Goal: Navigation & Orientation: Find specific page/section

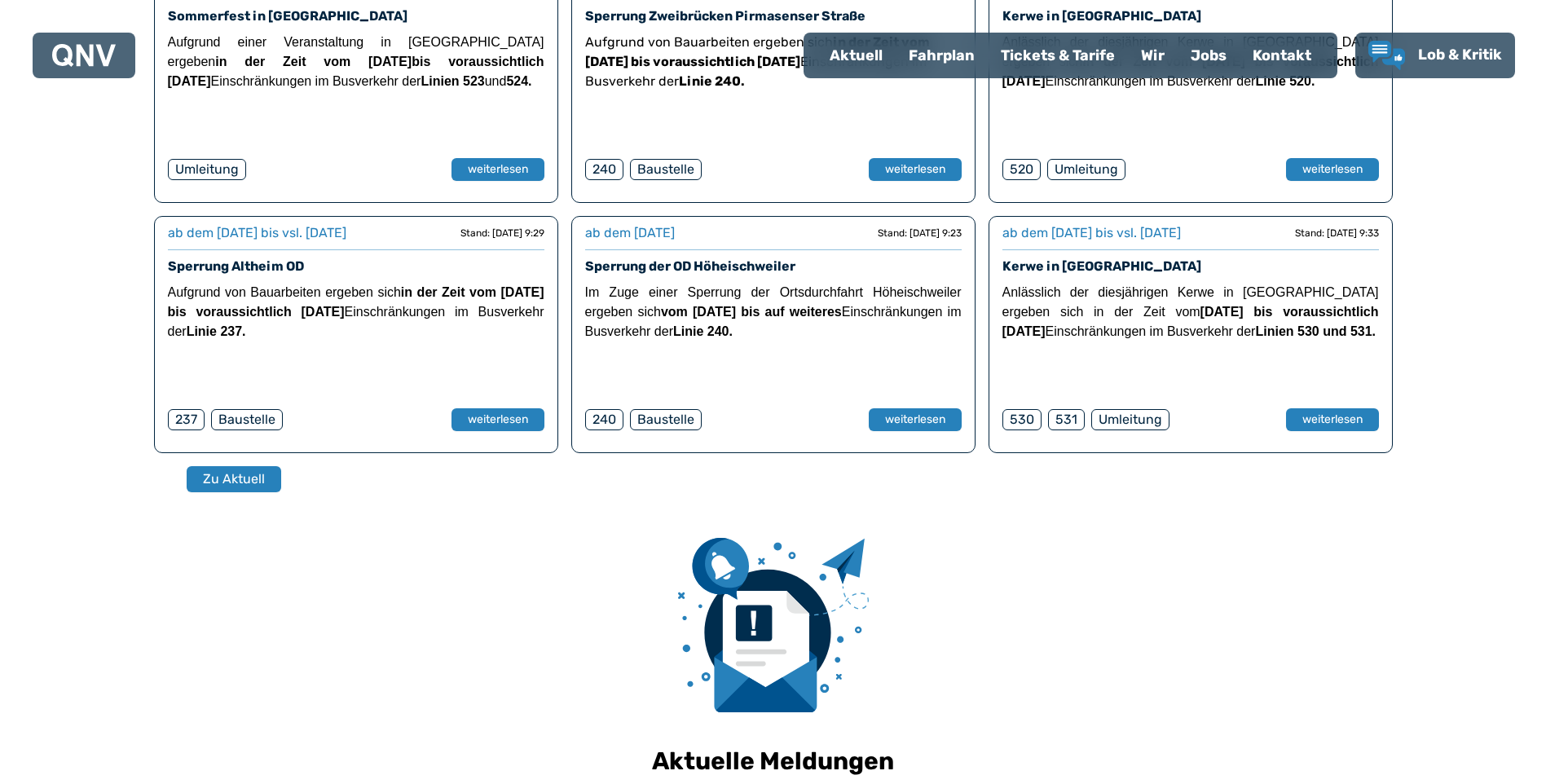
scroll to position [1136, 0]
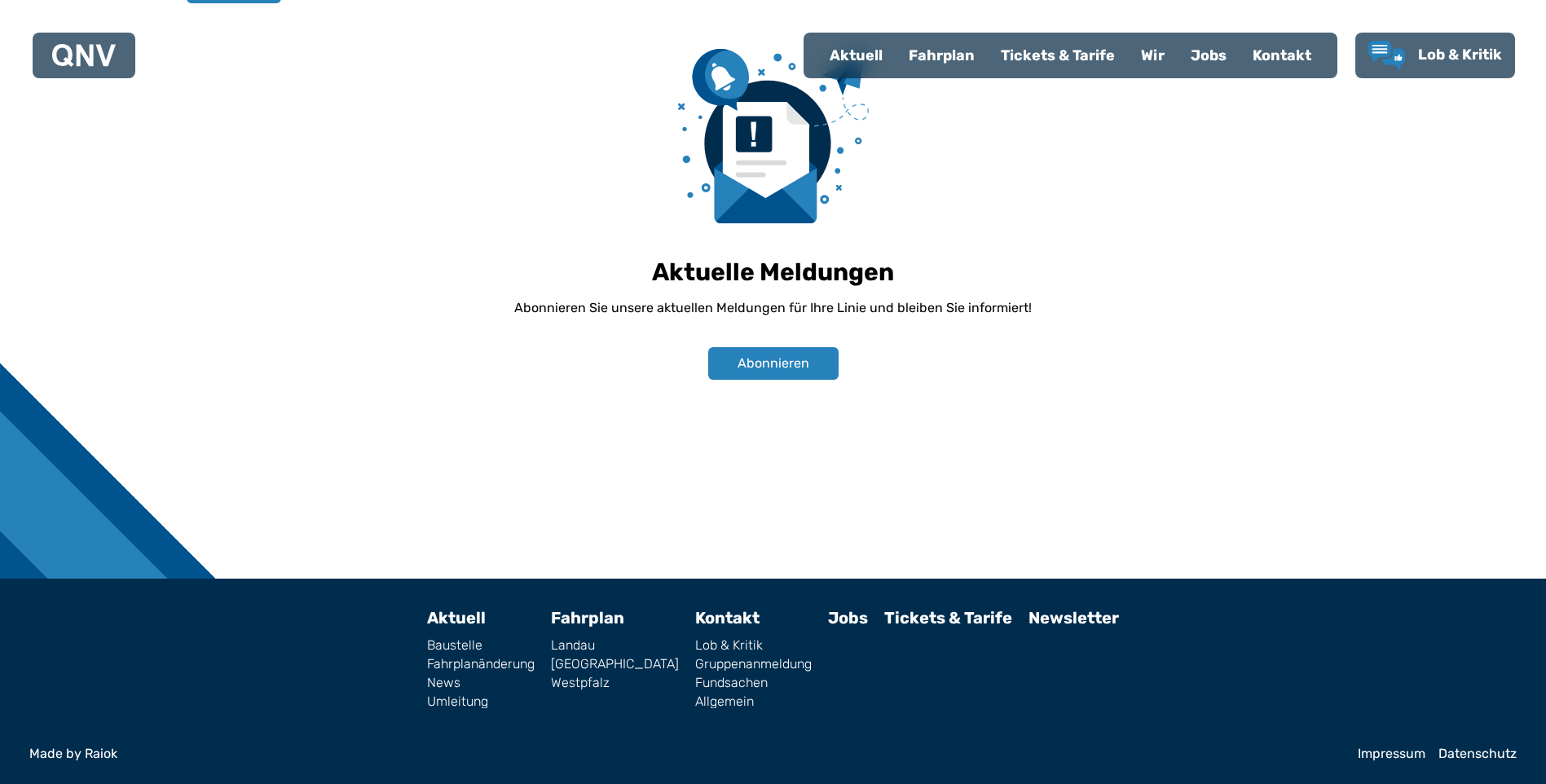
click at [607, 664] on link "[GEOGRAPHIC_DATA]" at bounding box center [614, 664] width 128 height 13
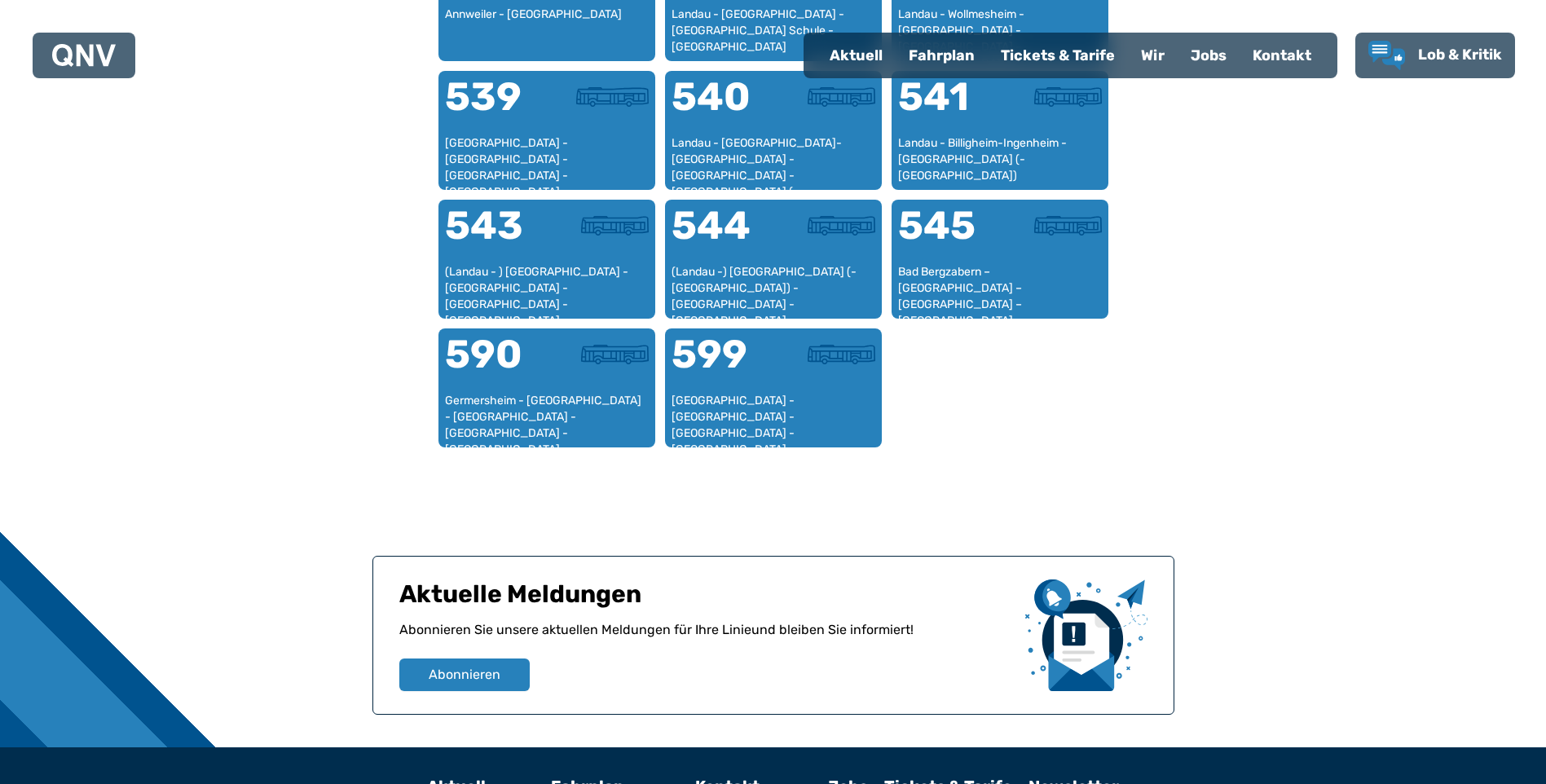
scroll to position [1730, 0]
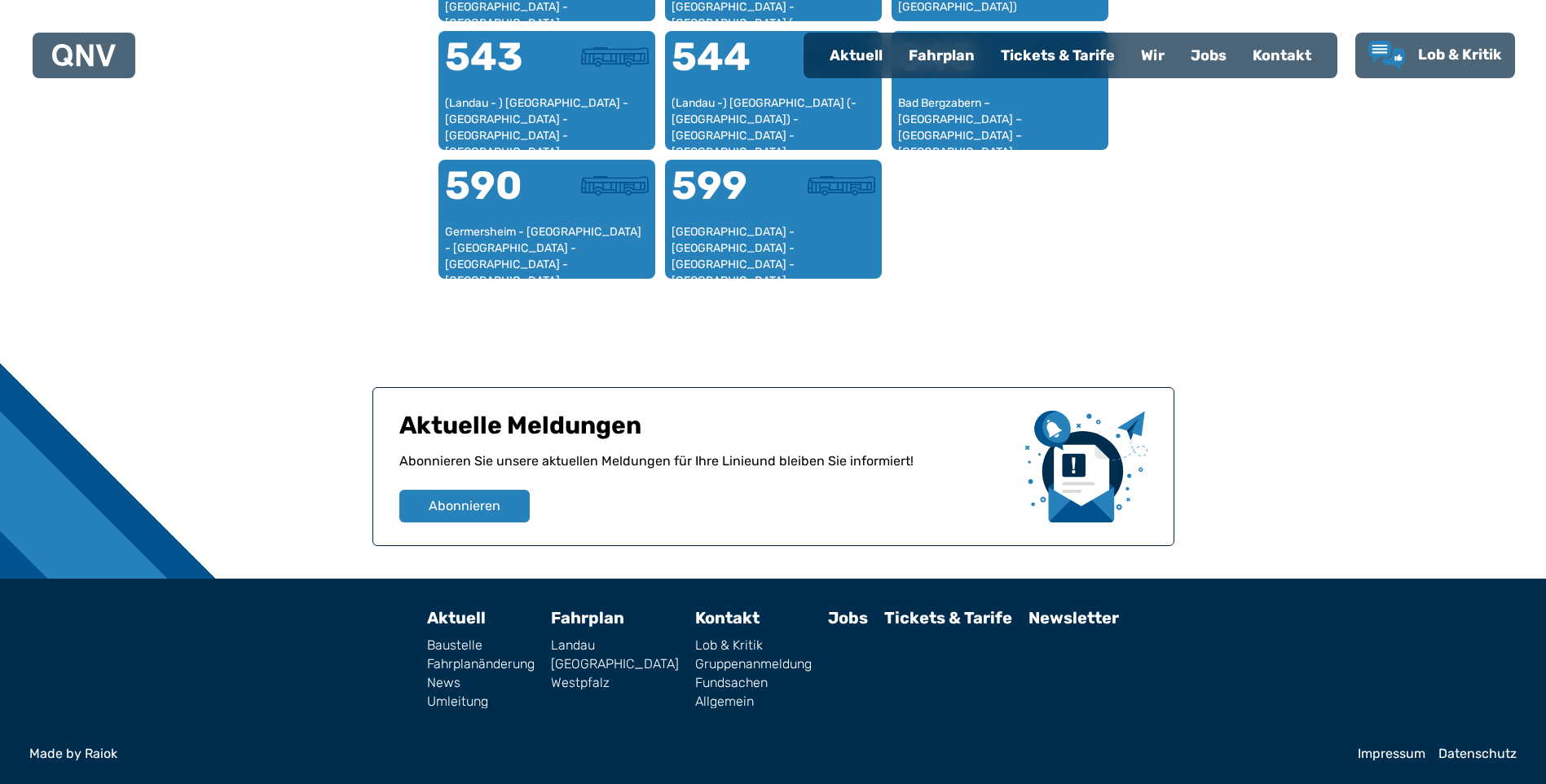
click at [587, 685] on link "Westpfalz" at bounding box center [614, 683] width 128 height 13
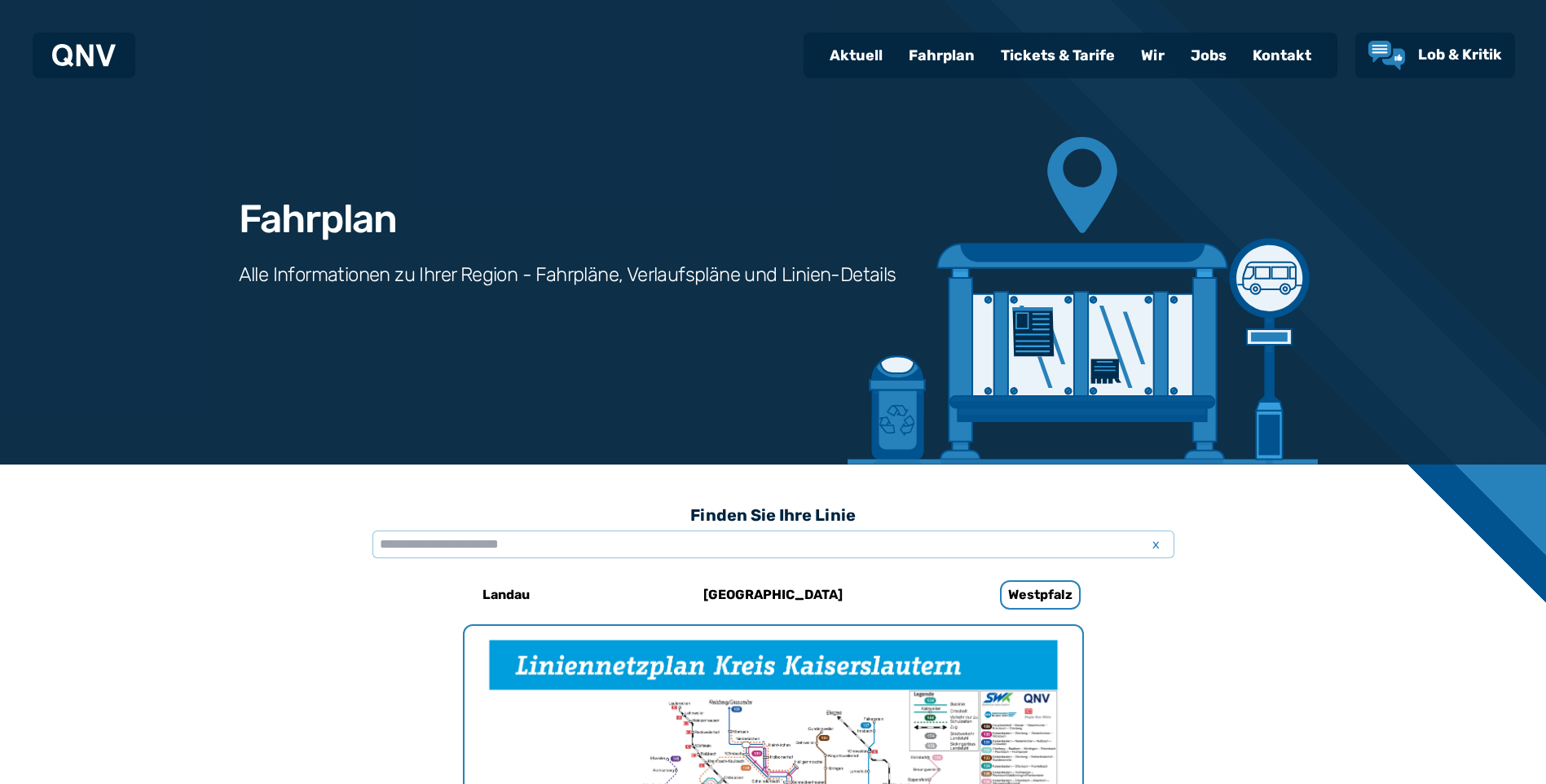
scroll to position [503, 0]
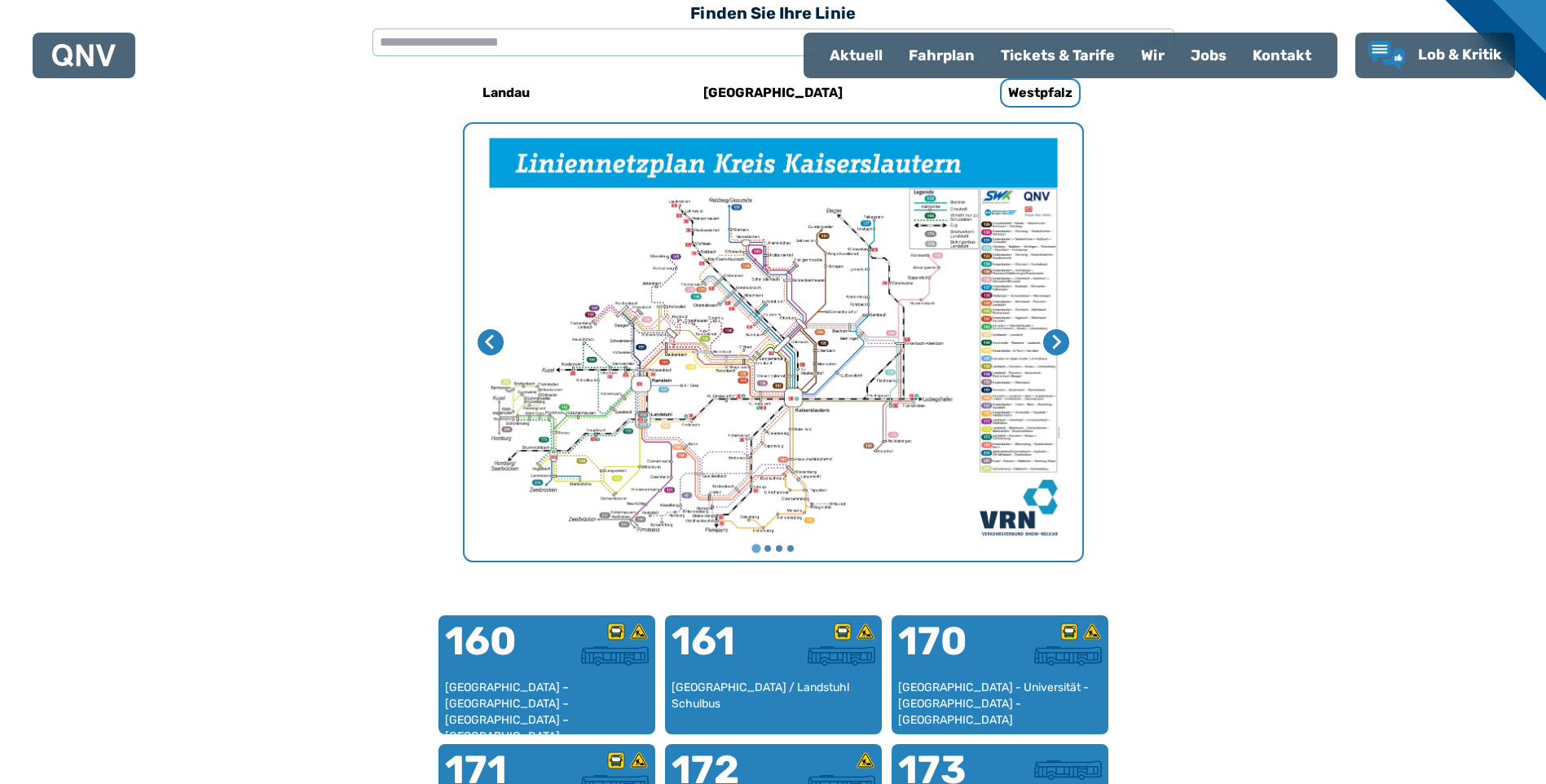
click at [1039, 49] on div "Tickets & Tarife" at bounding box center [1058, 55] width 140 height 42
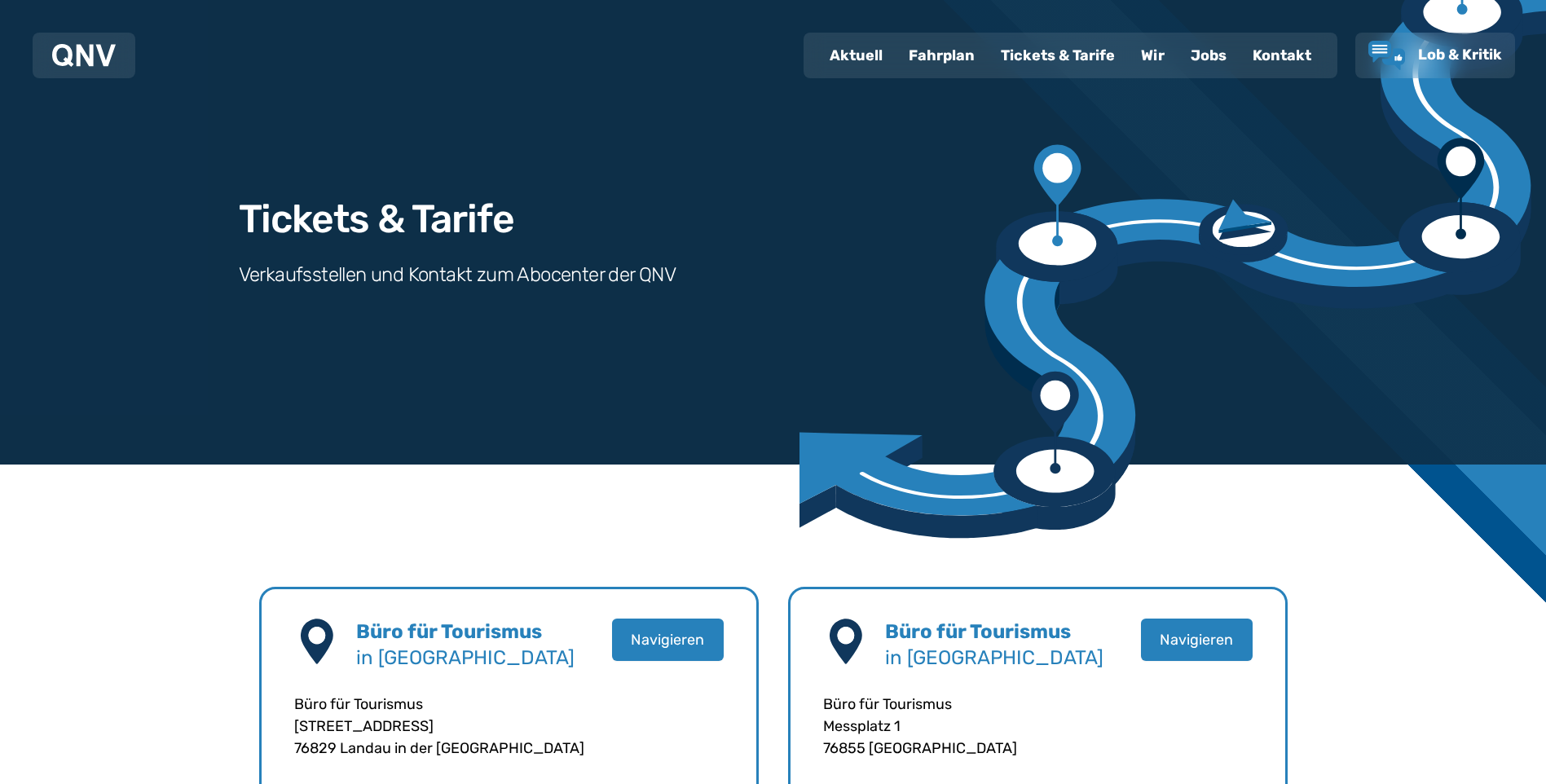
click at [921, 55] on div "Fahrplan" at bounding box center [941, 55] width 92 height 42
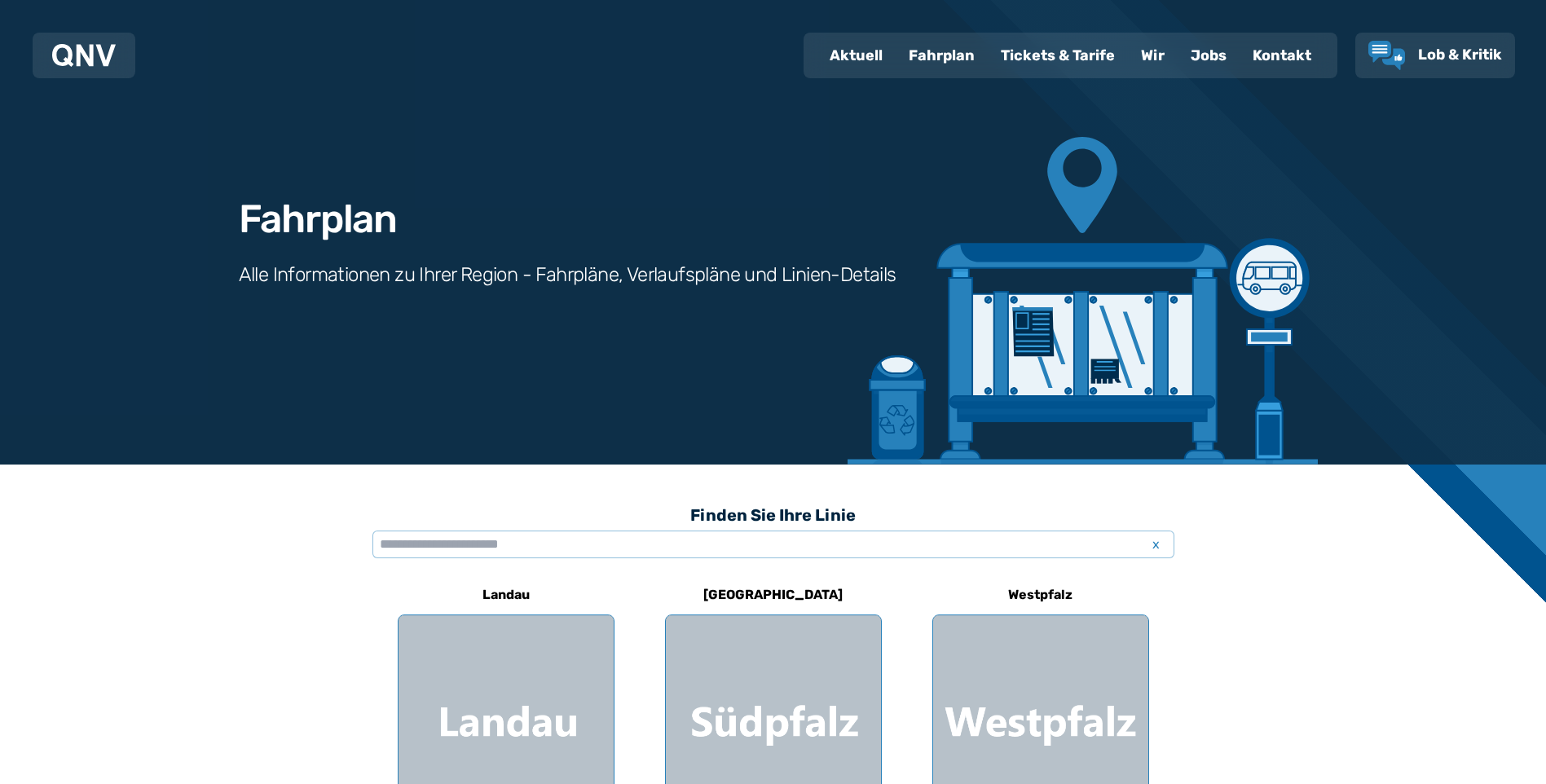
click at [857, 60] on div "Aktuell" at bounding box center [856, 55] width 79 height 42
select select "*"
